Goal: Task Accomplishment & Management: Manage account settings

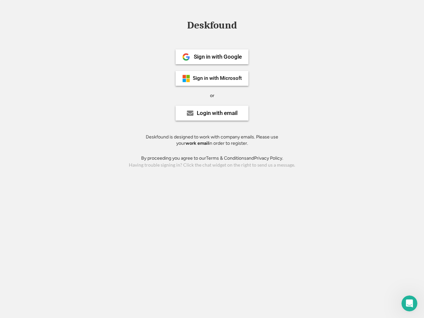
click at [212, 95] on div "or" at bounding box center [212, 95] width 4 height 7
click at [212, 26] on div "Deskfound" at bounding box center [212, 25] width 56 height 10
click at [181, 25] on div "Deskfound" at bounding box center [212, 26] width 424 height 13
click at [212, 26] on div "Deskfound" at bounding box center [212, 25] width 56 height 10
click at [212, 95] on div "or" at bounding box center [212, 95] width 4 height 7
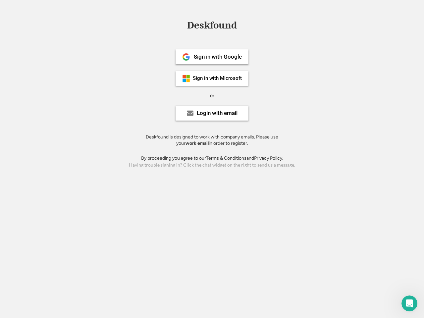
click at [212, 57] on div "Sign in with Google" at bounding box center [218, 57] width 48 height 6
click at [217, 57] on div "Sign in with Google" at bounding box center [218, 57] width 48 height 6
click at [186, 57] on img at bounding box center [186, 57] width 8 height 8
click at [212, 78] on div "Sign in with Microsoft" at bounding box center [217, 78] width 49 height 5
click at [217, 78] on div "Sign in with Microsoft" at bounding box center [217, 78] width 49 height 5
